Goal: Transaction & Acquisition: Obtain resource

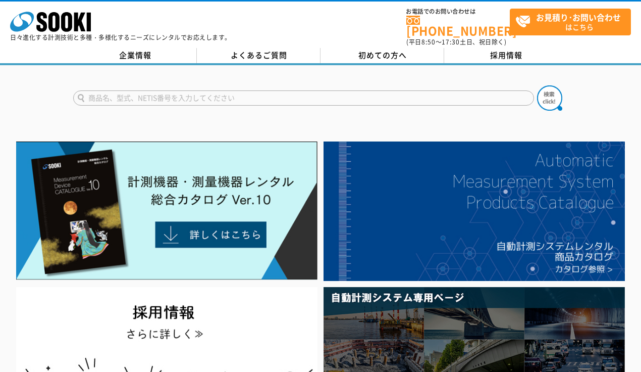
click at [219, 95] on input "text" at bounding box center [303, 97] width 461 height 15
paste input "FIELD"
type input "FIELD"
click at [537, 85] on button at bounding box center [549, 97] width 25 height 25
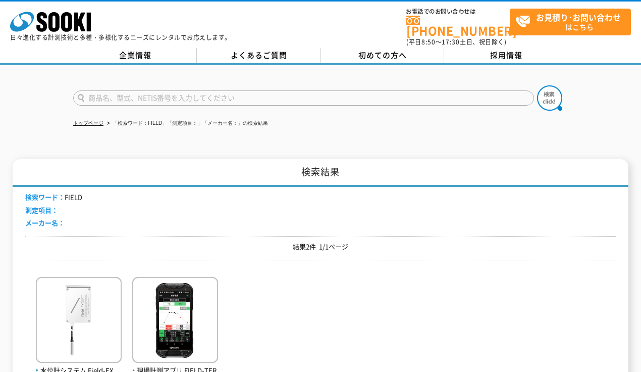
scroll to position [152, 0]
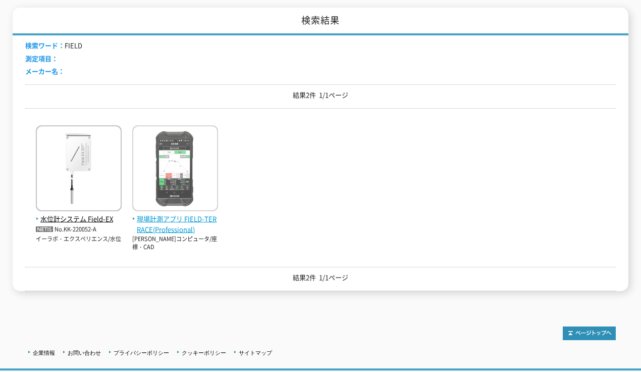
click at [169, 214] on span "現場計測アプリ FIELD-TERRACE(Professional)" at bounding box center [175, 224] width 86 height 21
